Goal: Task Accomplishment & Management: Manage account settings

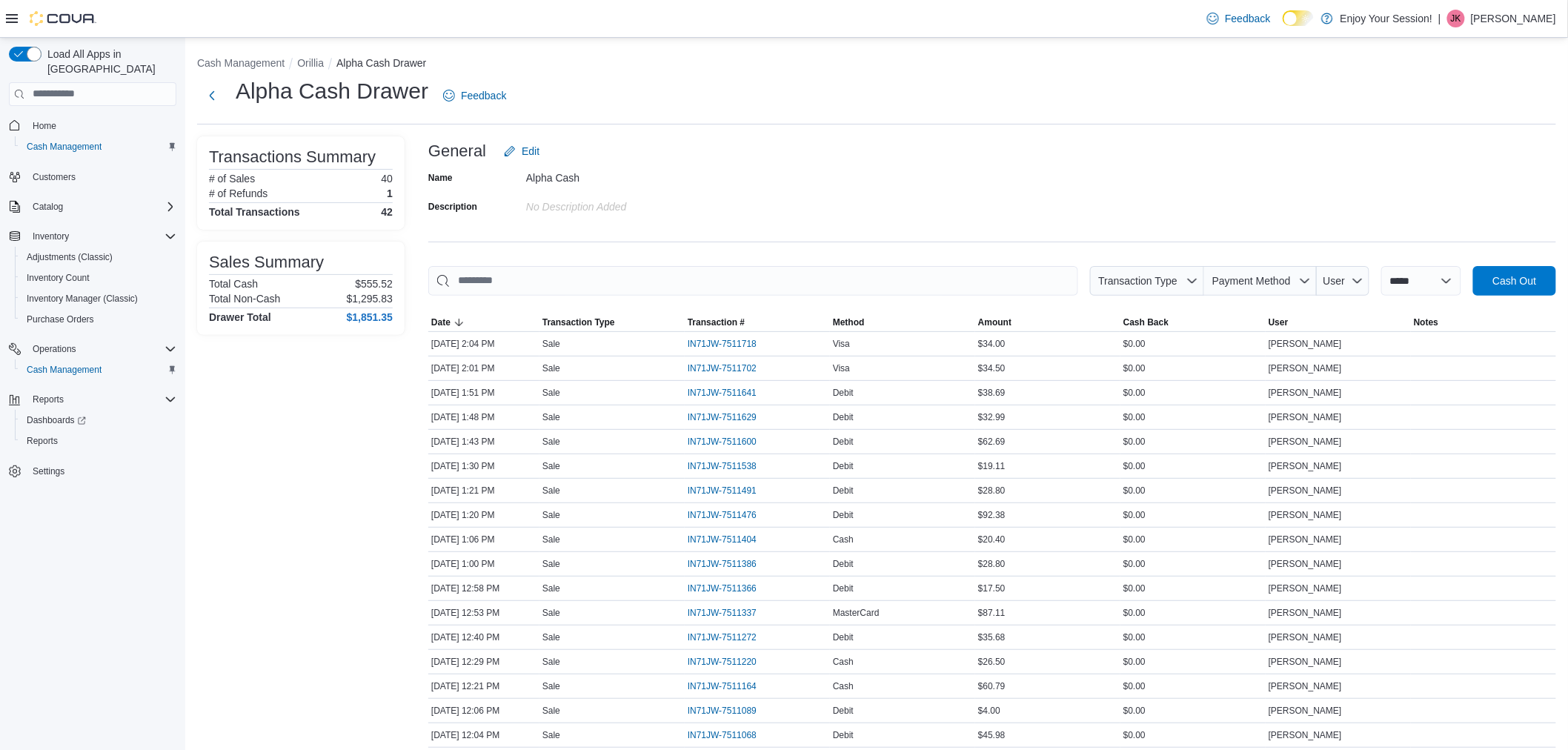
click at [1534, 12] on p "Jenna Kanis" at bounding box center [1513, 19] width 85 height 18
click at [1470, 150] on span "Sign Out" at bounding box center [1461, 147] width 40 height 15
